Goal: Transaction & Acquisition: Purchase product/service

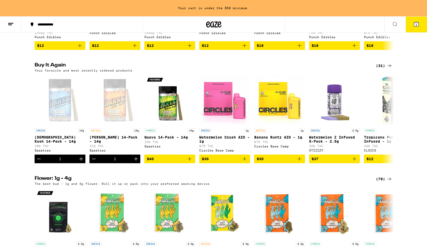
click at [418, 25] on icon at bounding box center [416, 24] width 5 height 5
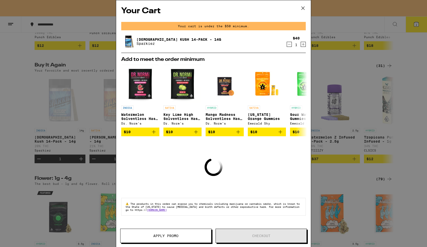
click at [288, 44] on icon "Decrement" at bounding box center [289, 44] width 5 height 6
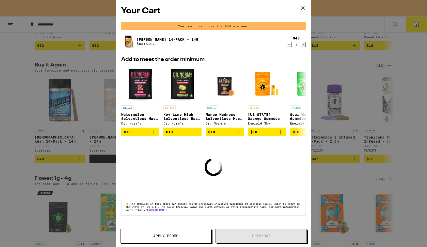
click at [289, 43] on icon "Decrement" at bounding box center [289, 44] width 5 height 6
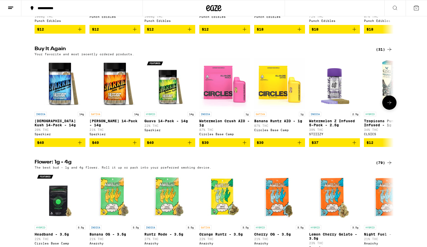
click at [136, 145] on icon "Add to bag" at bounding box center [135, 142] width 6 height 6
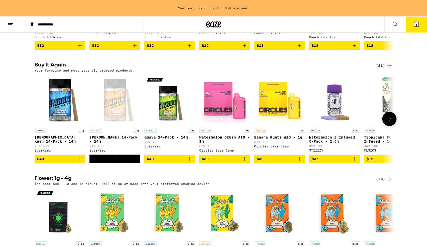
click at [189, 162] on icon "Add to bag" at bounding box center [190, 159] width 6 height 6
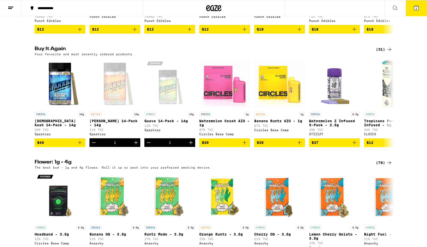
click at [412, 6] on button "2" at bounding box center [416, 8] width 21 height 16
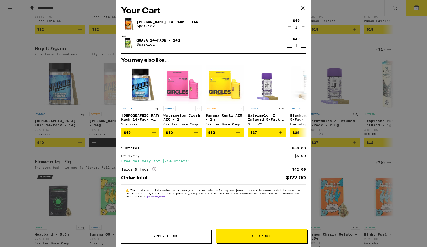
click at [266, 236] on span "Checkout" at bounding box center [261, 236] width 18 height 4
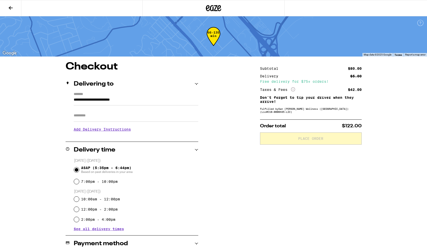
click at [109, 118] on input "Apt/Suite" at bounding box center [136, 115] width 125 height 12
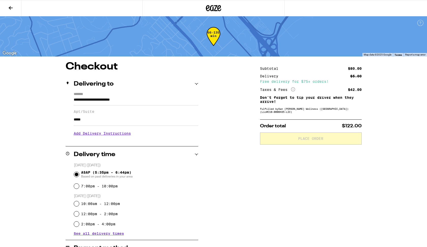
click at [109, 118] on input "*****" at bounding box center [136, 119] width 125 height 12
click at [106, 120] on input "*****" at bounding box center [136, 119] width 125 height 12
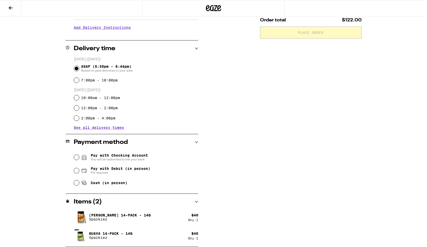
scroll to position [106, 0]
type input "*******"
click at [78, 184] on input "Cash (in person)" at bounding box center [76, 182] width 5 height 5
radio input "true"
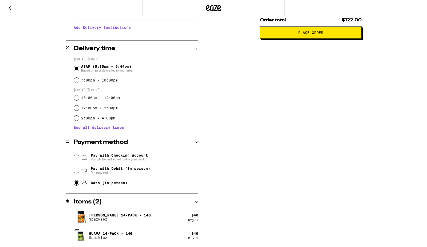
click at [308, 37] on button "Place Order" at bounding box center [311, 32] width 102 height 12
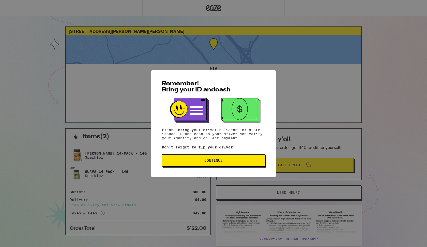
click at [220, 162] on span "Continue" at bounding box center [213, 160] width 18 height 4
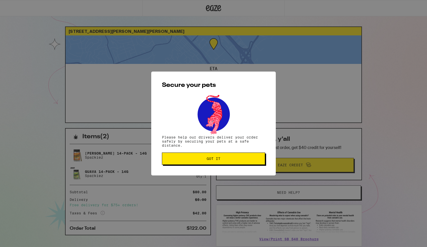
click at [218, 159] on span "Got it" at bounding box center [214, 159] width 14 height 4
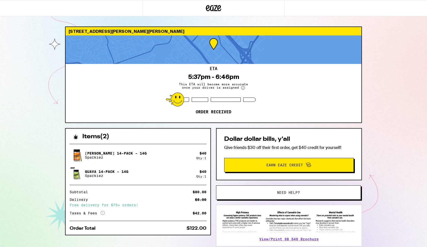
click at [41, 97] on div "71 Glenn Way San Carlos 94070 ETA 5:37pm - 6:46pm This ETA will become more acc…" at bounding box center [213, 138] width 427 height 277
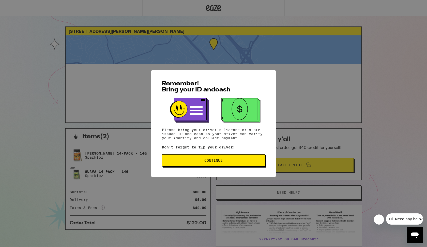
click at [204, 162] on span "Continue" at bounding box center [213, 160] width 95 height 4
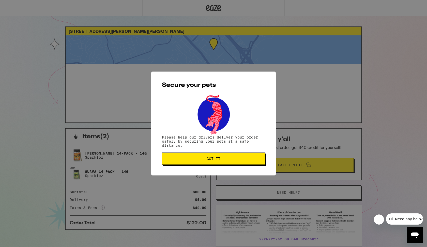
click at [204, 161] on button "Got it" at bounding box center [213, 158] width 103 height 12
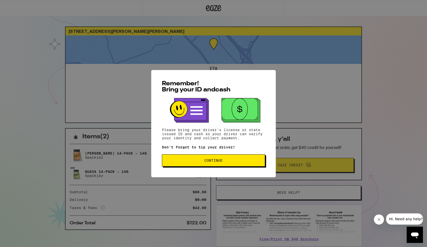
click at [201, 162] on span "Continue" at bounding box center [213, 160] width 95 height 4
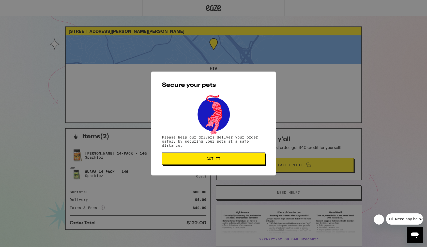
click at [201, 163] on button "Got it" at bounding box center [213, 158] width 103 height 12
